Goal: Information Seeking & Learning: Learn about a topic

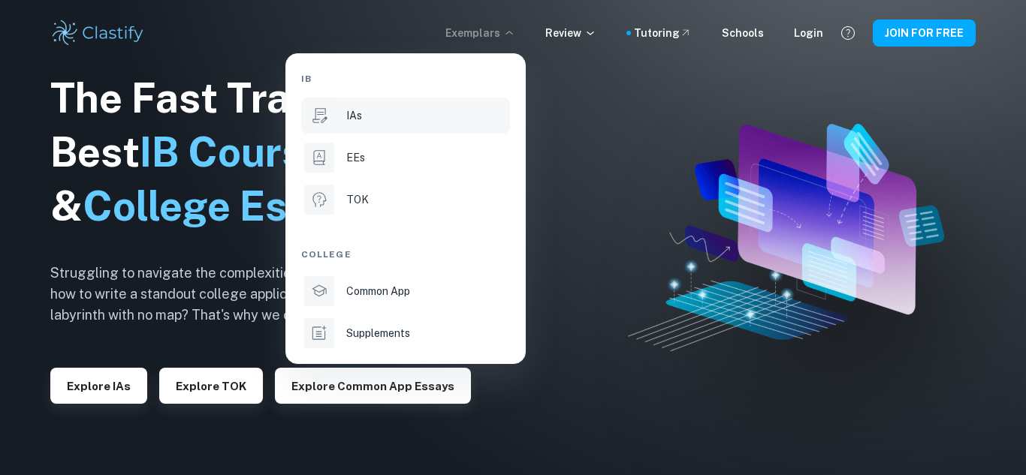
click at [472, 110] on div "IAs" at bounding box center [426, 115] width 161 height 17
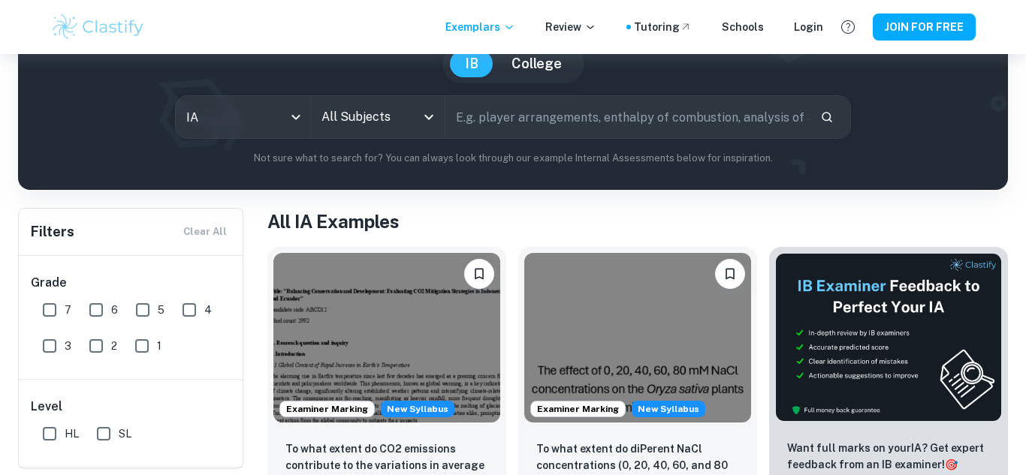
scroll to position [163, 0]
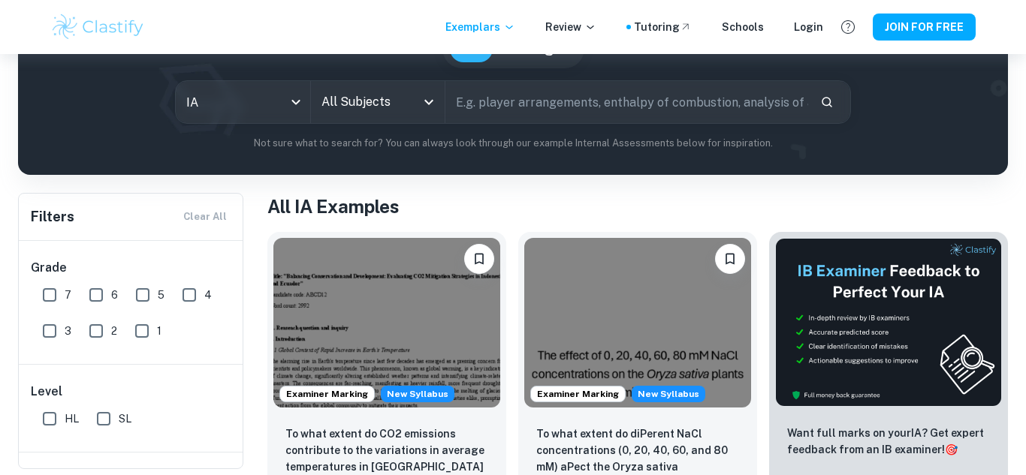
click at [48, 298] on input "7" at bounding box center [50, 295] width 30 height 30
checkbox input "true"
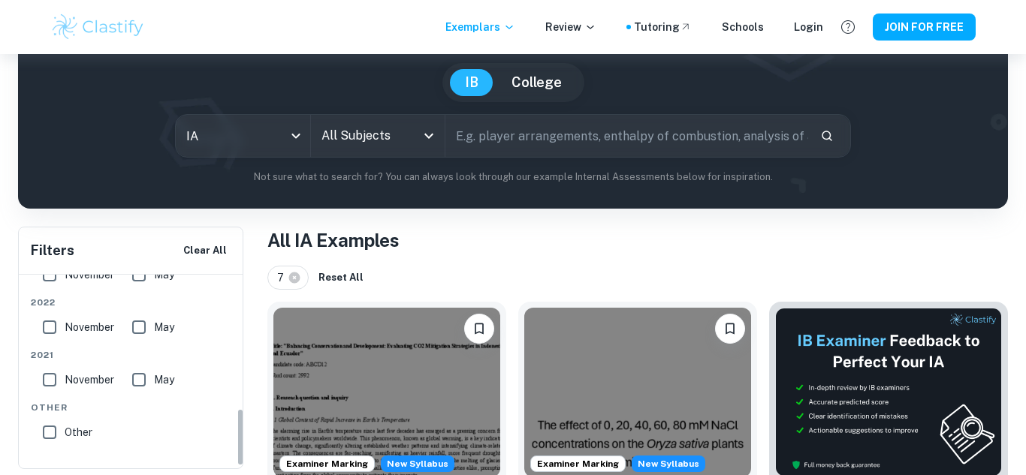
scroll to position [452, 0]
click at [378, 137] on input "All Subjects" at bounding box center [367, 136] width 98 height 29
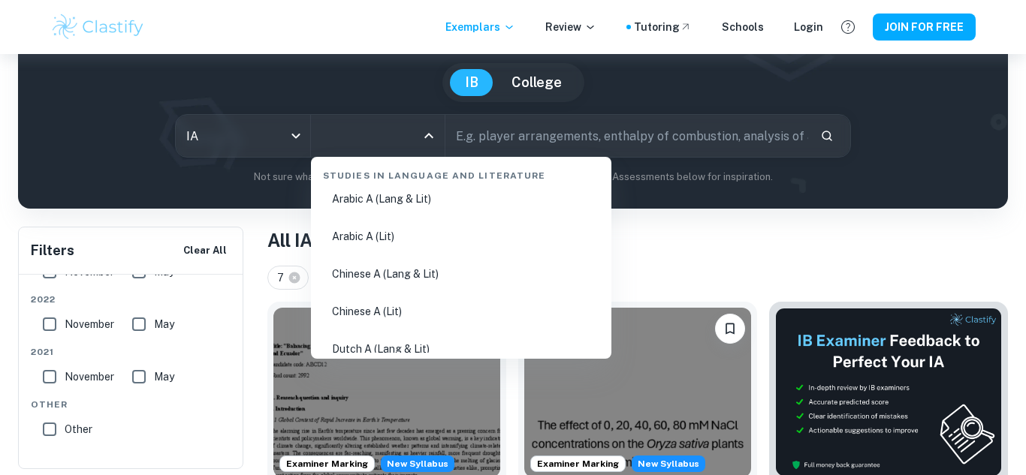
scroll to position [0, 0]
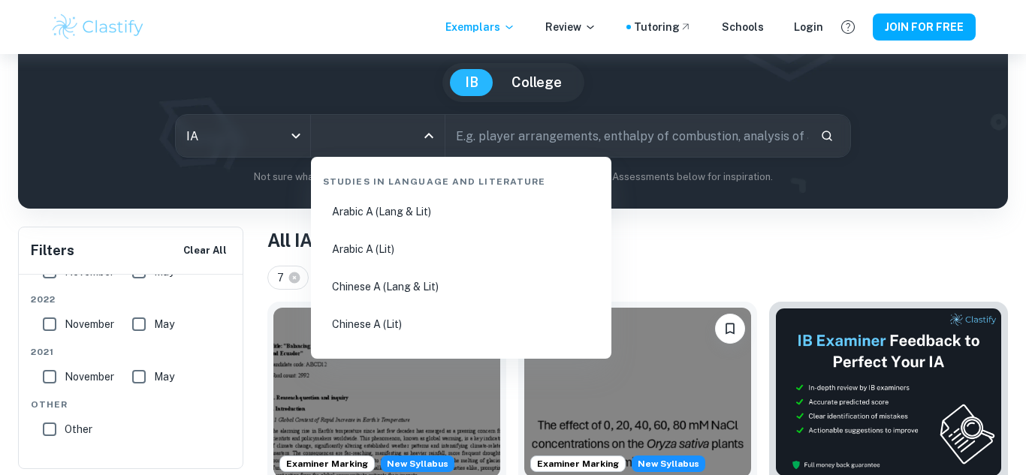
click at [394, 140] on input "All Subjects" at bounding box center [367, 136] width 98 height 29
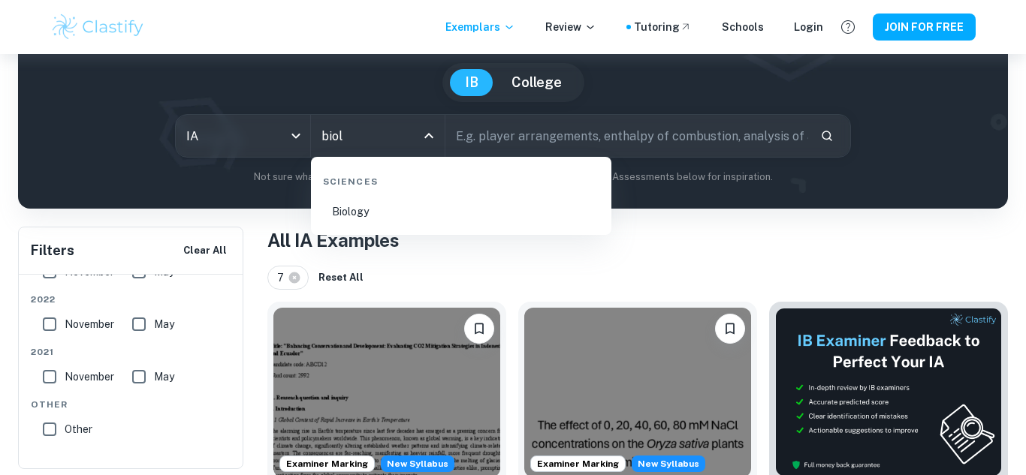
click at [403, 209] on li "Biology" at bounding box center [461, 211] width 288 height 35
type input "Biology"
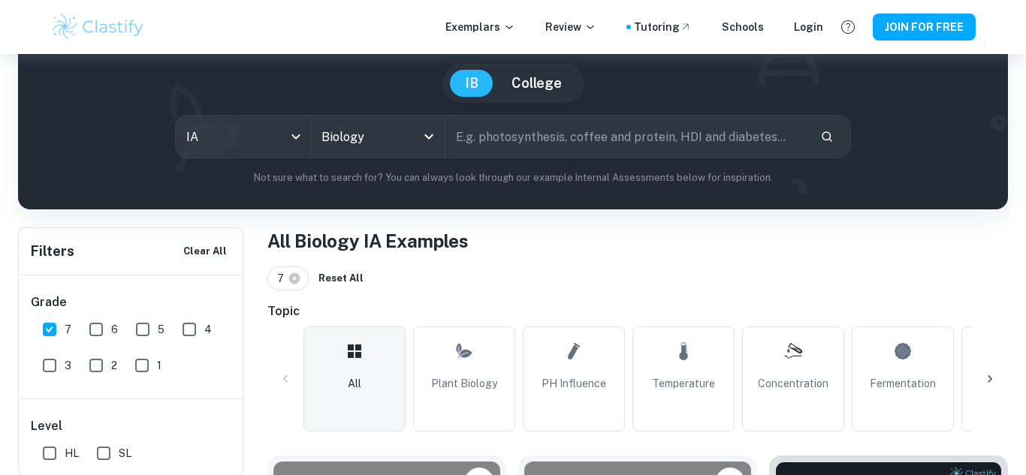
scroll to position [135, 0]
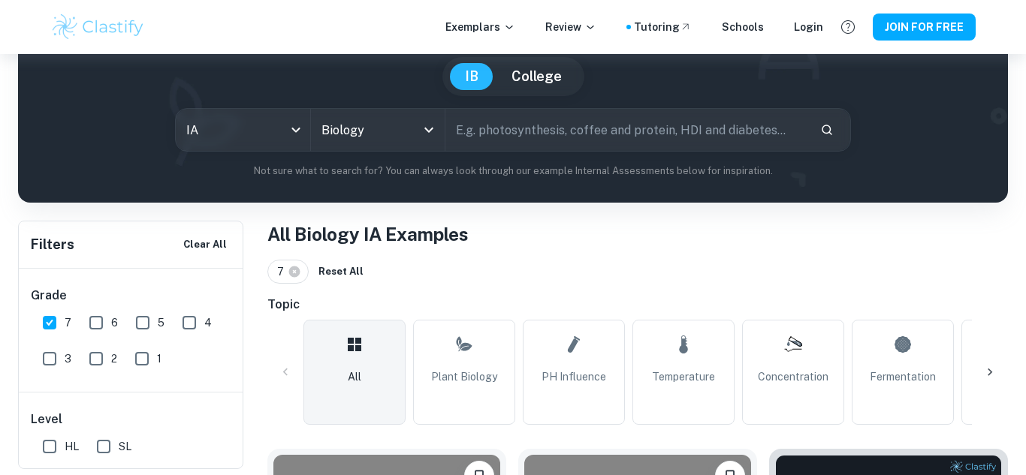
click at [550, 138] on input "text" at bounding box center [626, 130] width 363 height 42
type input "e"
type input "catalyse"
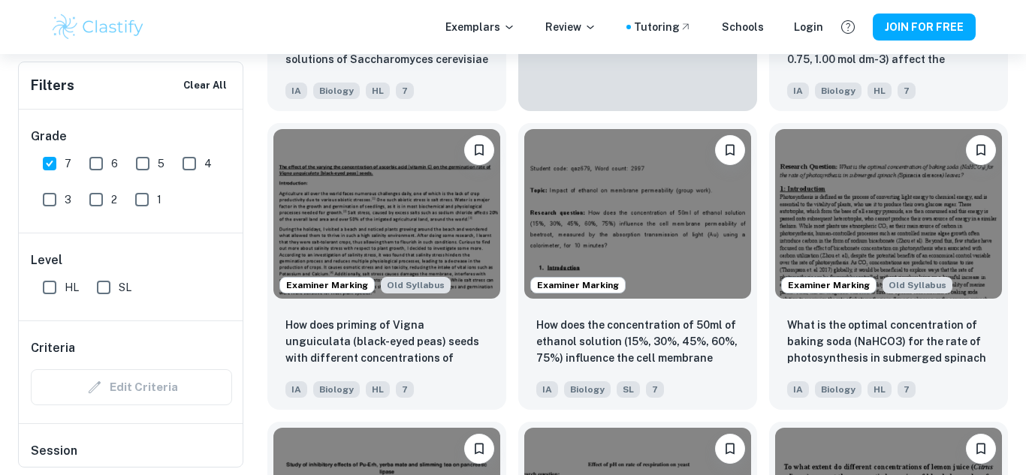
scroll to position [2920, 0]
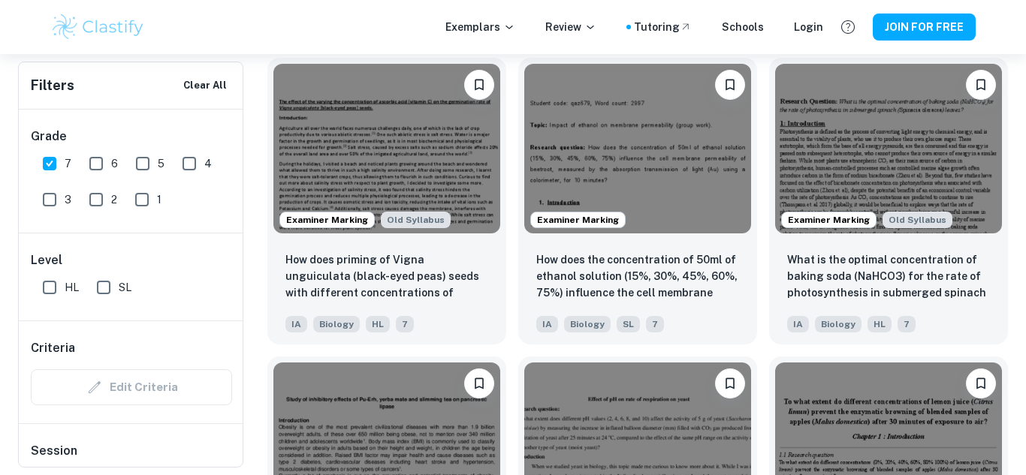
click at [689, 124] on img at bounding box center [637, 149] width 227 height 170
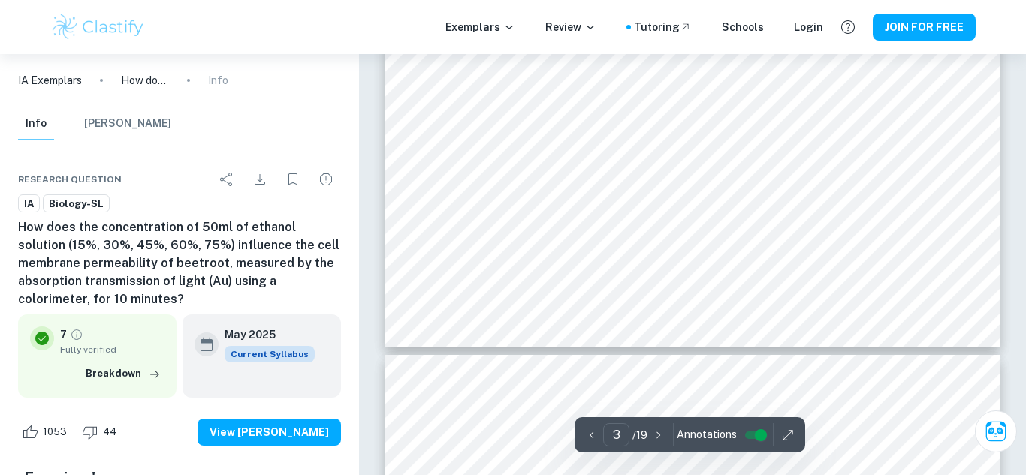
scroll to position [2655, 0]
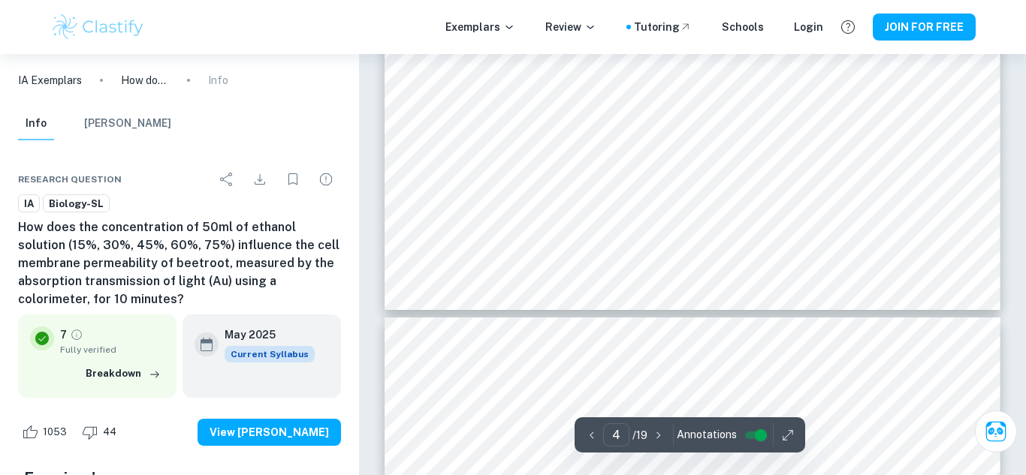
type input "5"
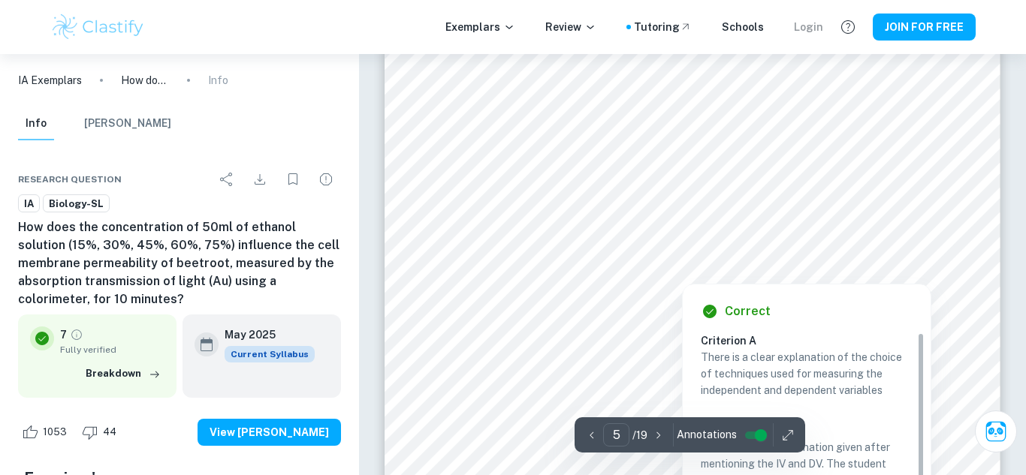
scroll to position [4247, 0]
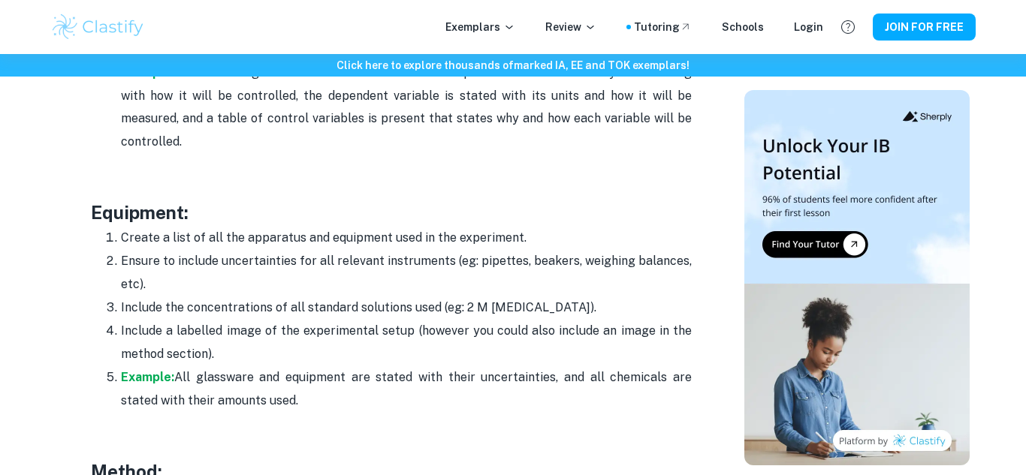
scroll to position [2910, 0]
